Goal: Information Seeking & Learning: Check status

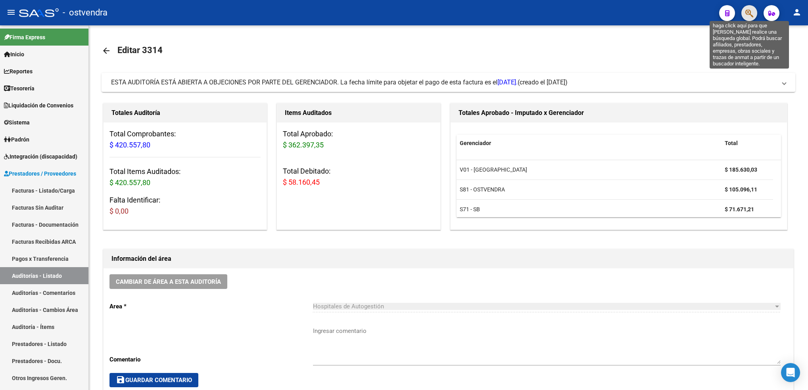
click at [750, 12] on icon "button" at bounding box center [749, 13] width 8 height 9
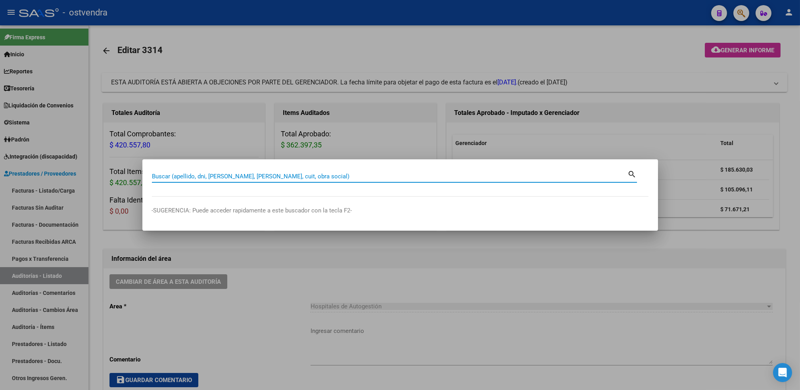
click at [473, 175] on input "Buscar (apellido, dni, [PERSON_NAME], [PERSON_NAME], cuit, obra social)" at bounding box center [390, 176] width 476 height 7
type input "27304825176"
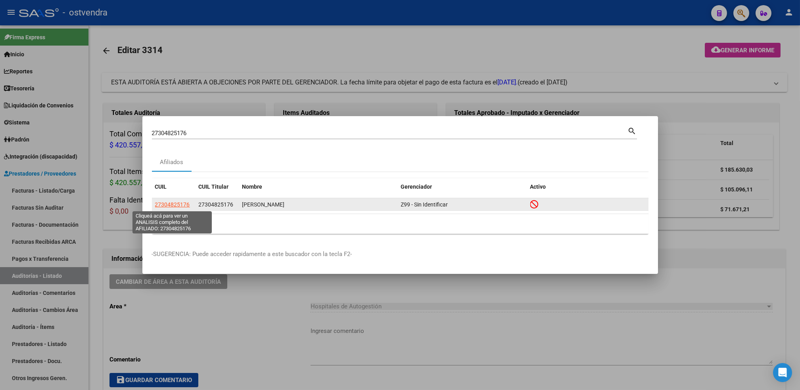
click at [166, 204] on span "27304825176" at bounding box center [172, 204] width 35 height 6
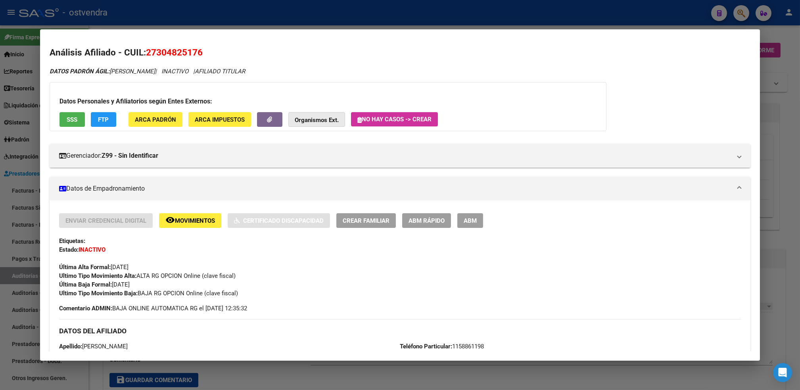
click at [326, 122] on strong "Organismos Ext." at bounding box center [317, 120] width 44 height 7
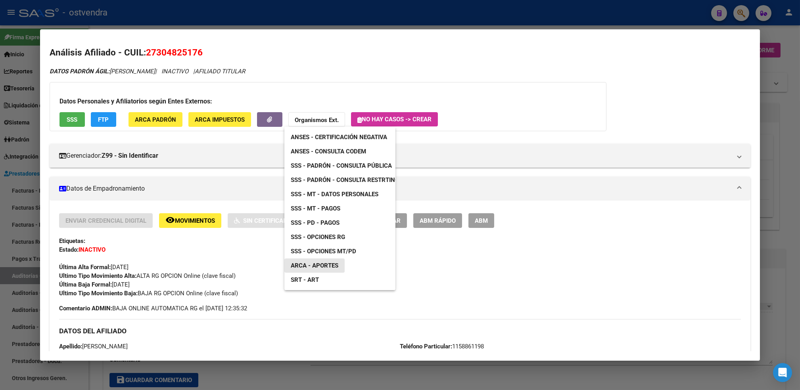
click at [337, 268] on span "ARCA - Aportes" at bounding box center [315, 265] width 48 height 7
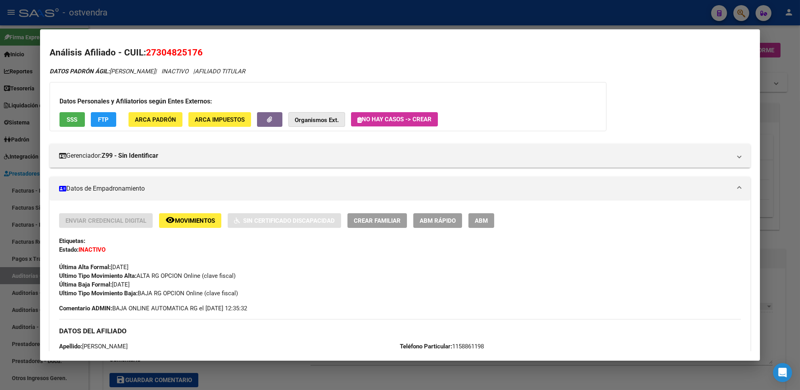
click at [310, 119] on strong "Organismos Ext." at bounding box center [317, 120] width 44 height 7
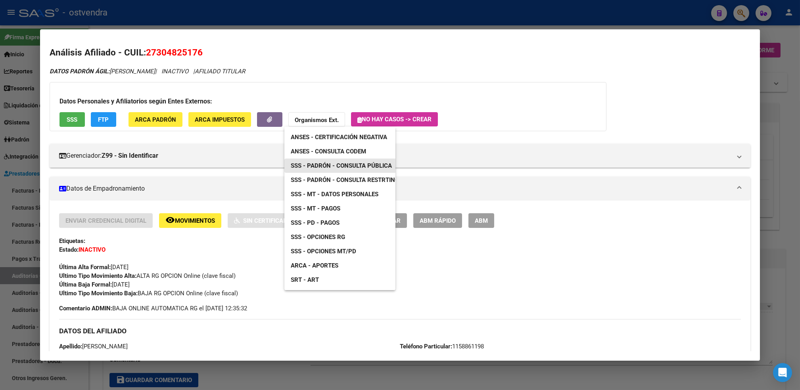
click at [368, 166] on span "SSS - Padrón - Consulta Pública" at bounding box center [341, 165] width 101 height 7
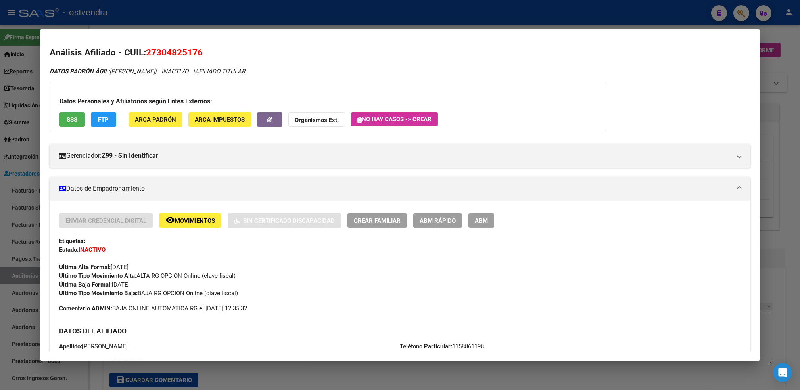
click at [326, 122] on strong "Organismos Ext." at bounding box center [317, 120] width 44 height 7
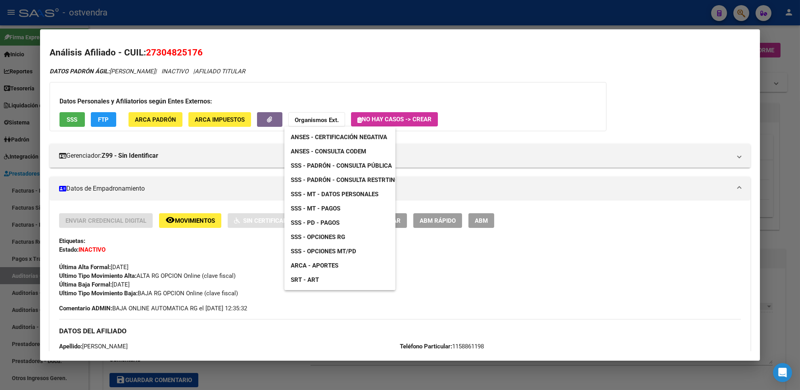
click at [328, 266] on span "ARCA - Aportes" at bounding box center [315, 265] width 48 height 7
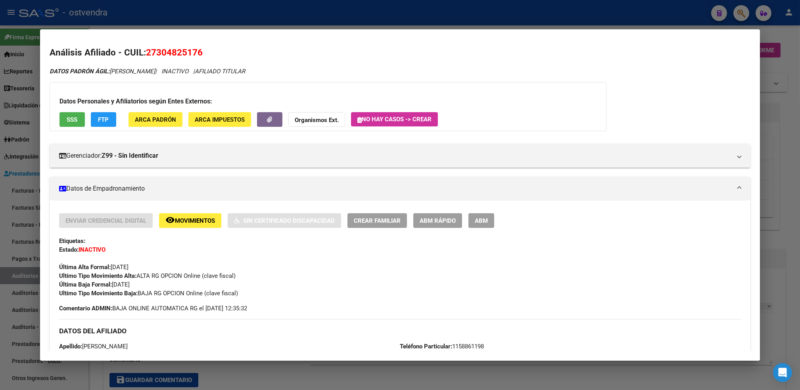
click at [314, 118] on strong "Organismos Ext." at bounding box center [317, 120] width 44 height 7
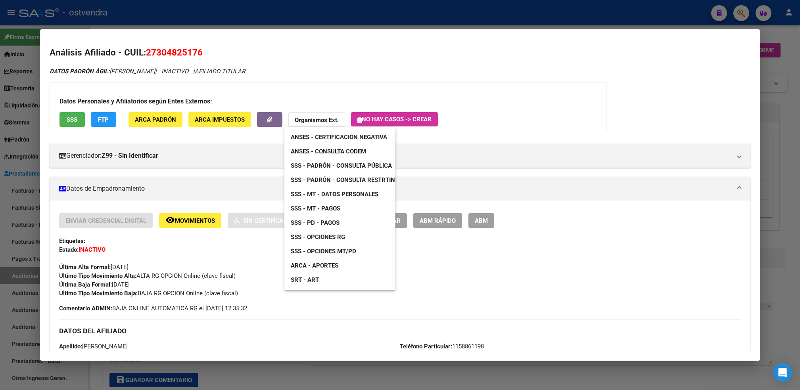
click at [357, 167] on span "SSS - Padrón - Consulta Pública" at bounding box center [341, 165] width 101 height 7
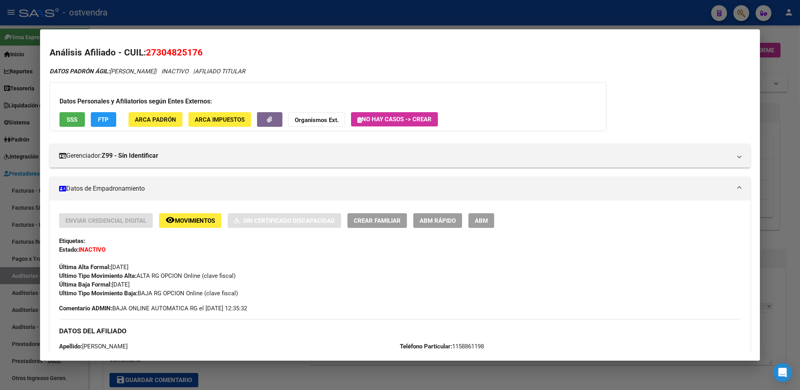
click at [794, 81] on div at bounding box center [400, 195] width 800 height 390
